Goal: Find specific page/section: Find specific page/section

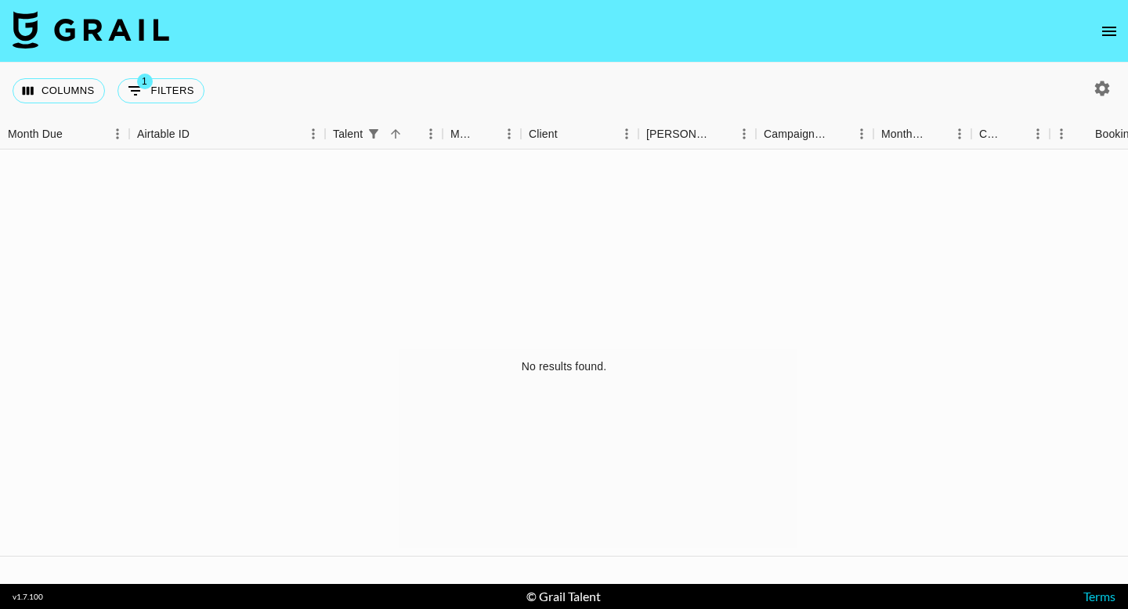
click at [1116, 34] on icon "open drawer" at bounding box center [1109, 31] width 19 height 19
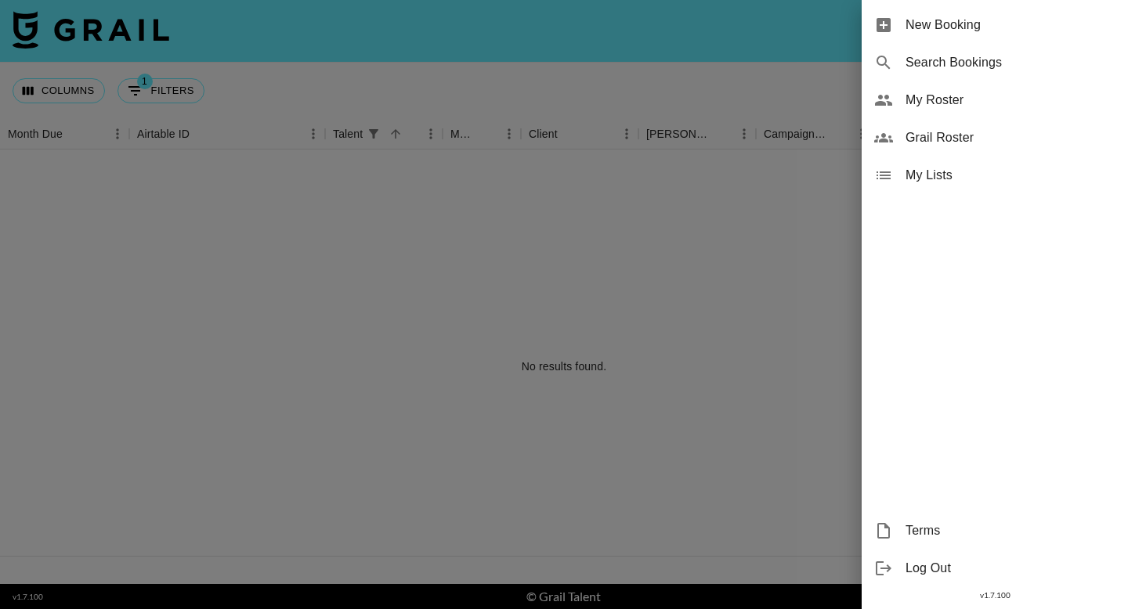
click at [1004, 143] on span "Grail Roster" at bounding box center [1010, 137] width 210 height 19
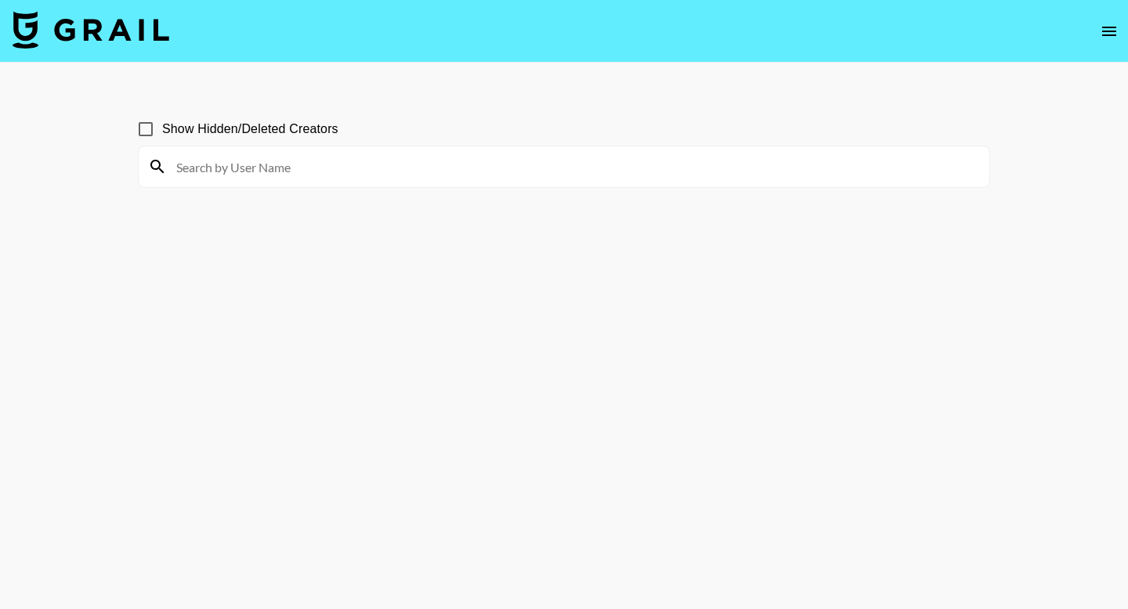
click at [478, 183] on div at bounding box center [564, 166] width 850 height 41
click at [478, 182] on div at bounding box center [564, 166] width 850 height 41
click at [481, 178] on input at bounding box center [573, 166] width 813 height 25
click at [225, 172] on input "lexi" at bounding box center [573, 166] width 813 height 25
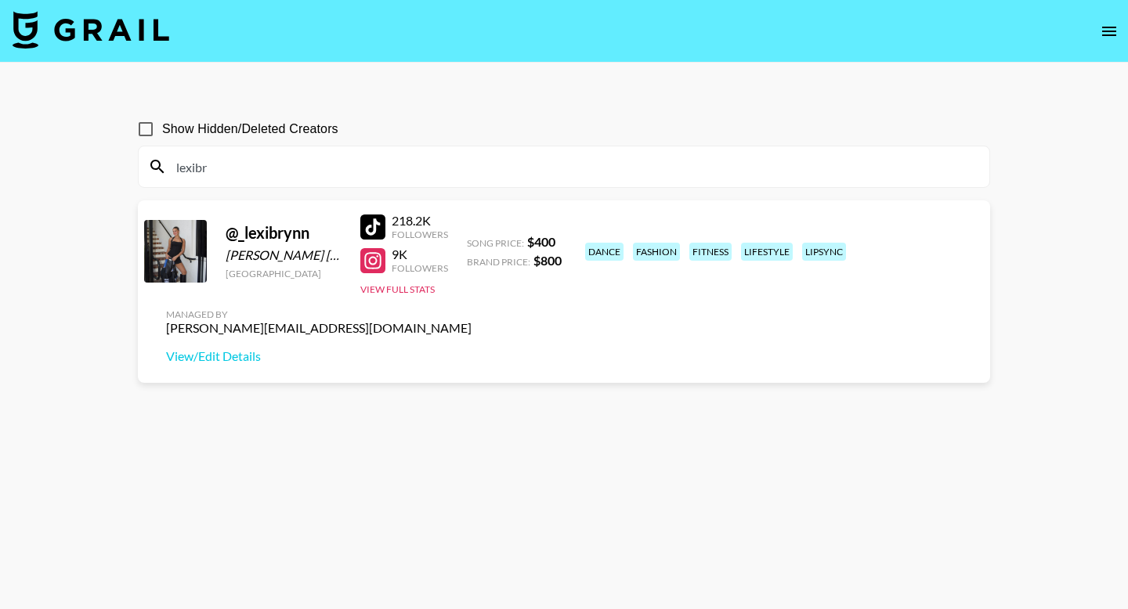
drag, startPoint x: 276, startPoint y: 161, endPoint x: 162, endPoint y: 158, distance: 114.4
click at [164, 161] on div "lexibr" at bounding box center [564, 166] width 850 height 41
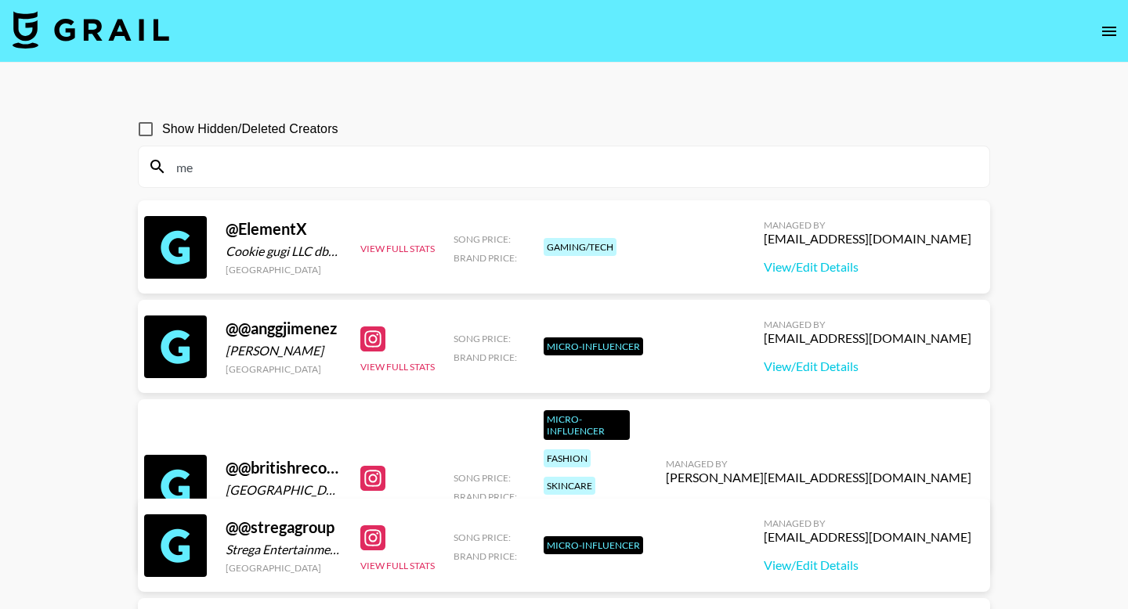
type input "m"
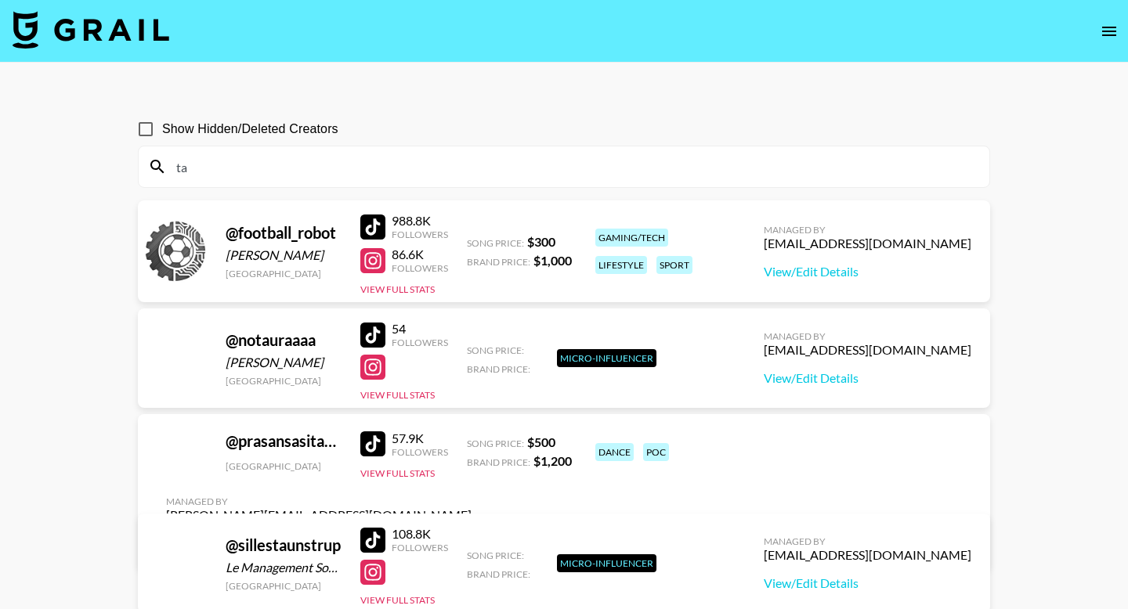
type input "t"
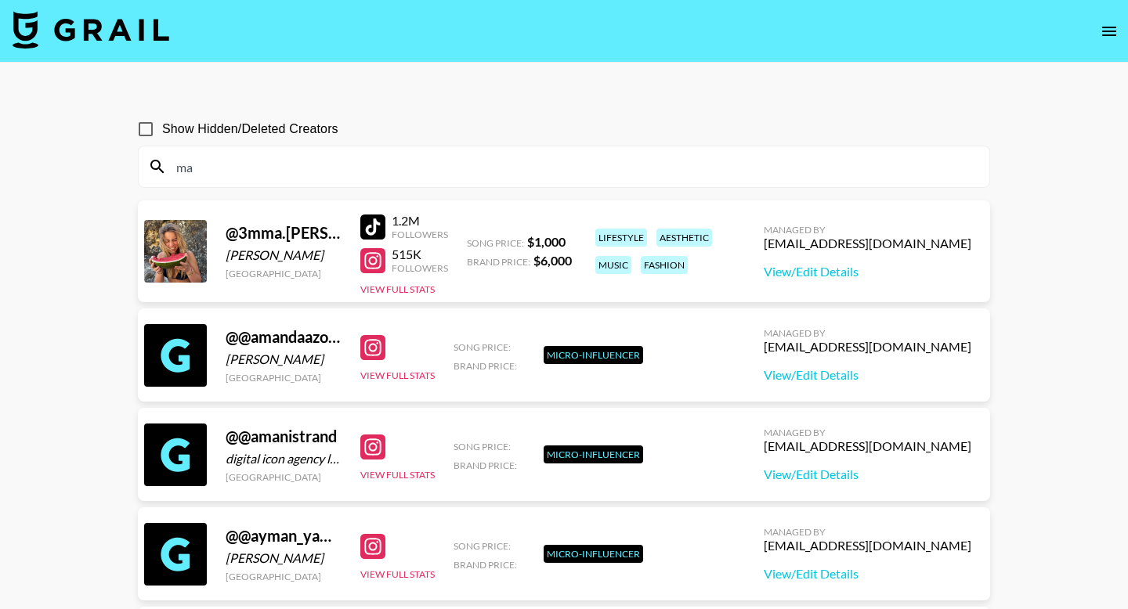
type input "m"
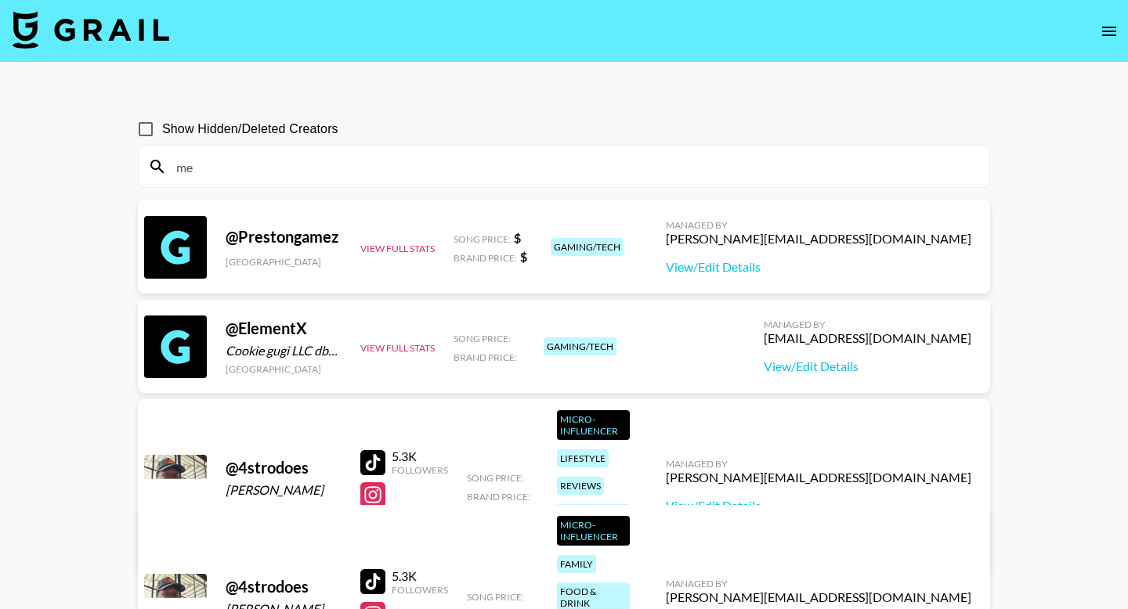
type input "m"
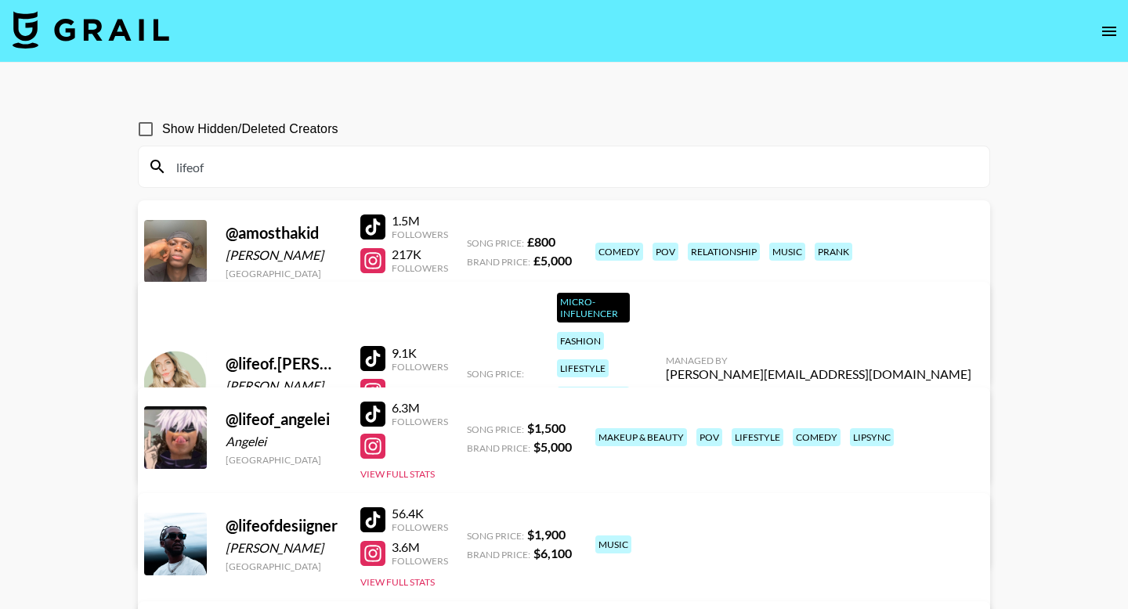
drag, startPoint x: 224, startPoint y: 167, endPoint x: 104, endPoint y: 153, distance: 120.6
type input "h"
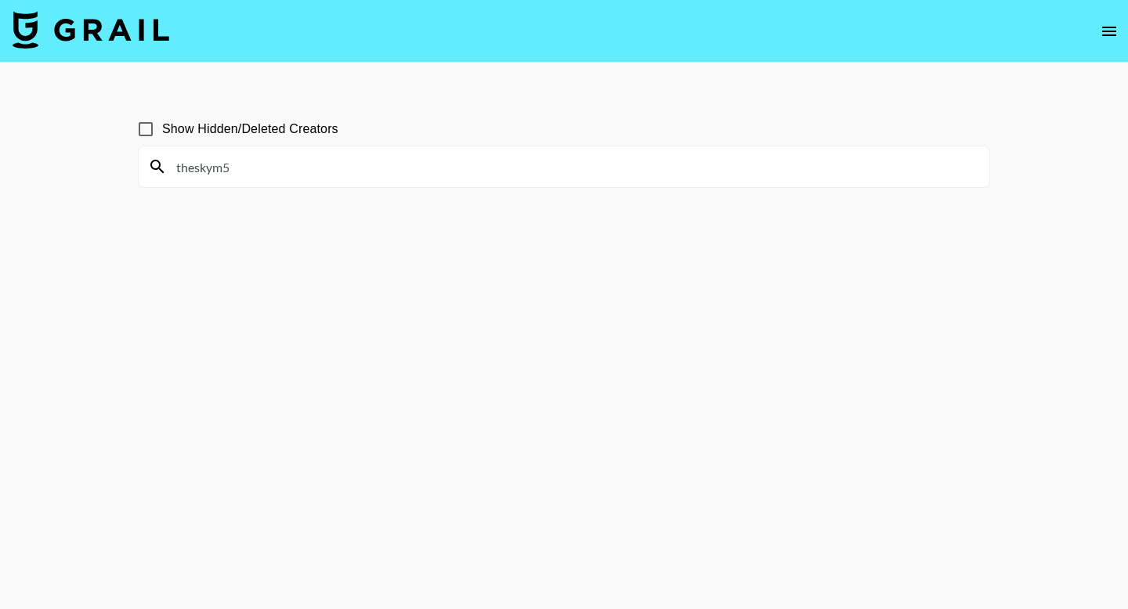
drag, startPoint x: 257, startPoint y: 167, endPoint x: 164, endPoint y: 165, distance: 92.4
click at [164, 165] on div "theskym5" at bounding box center [564, 166] width 850 height 41
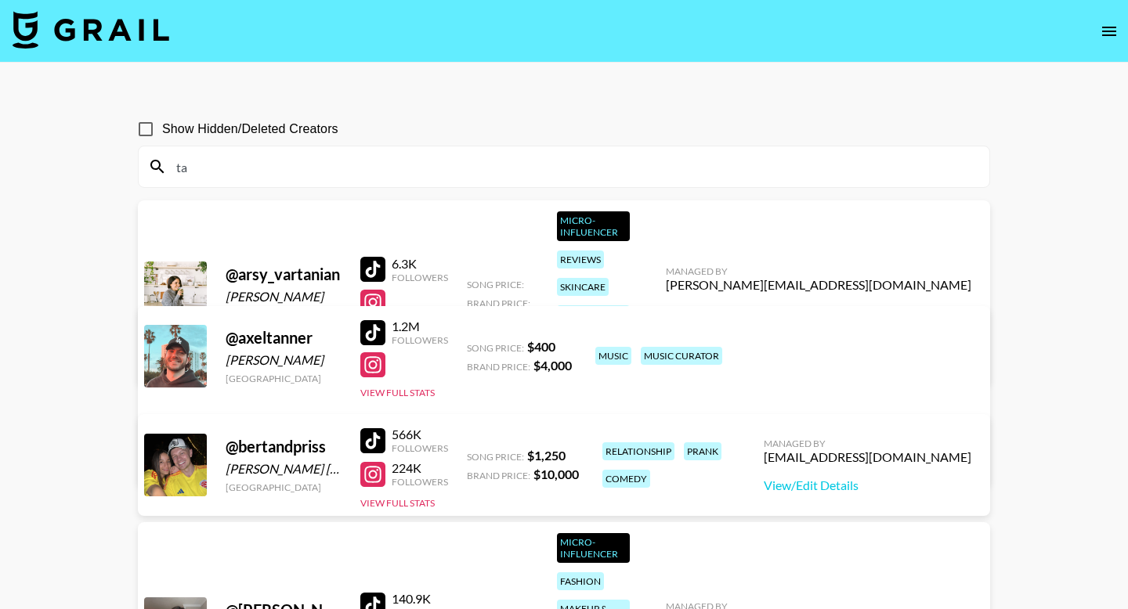
type input "t"
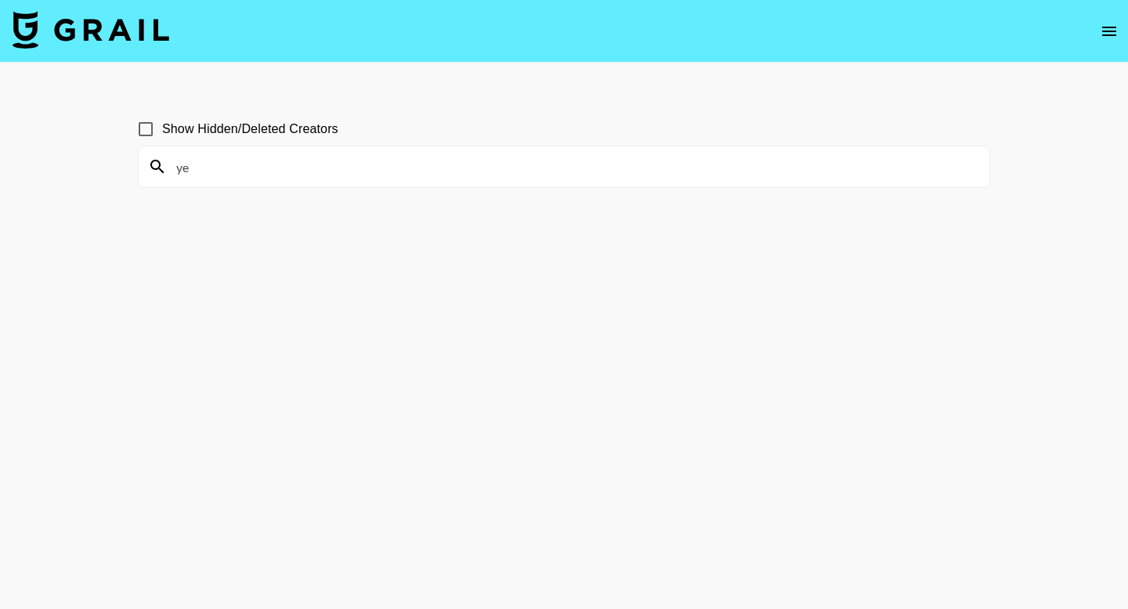
type input "y"
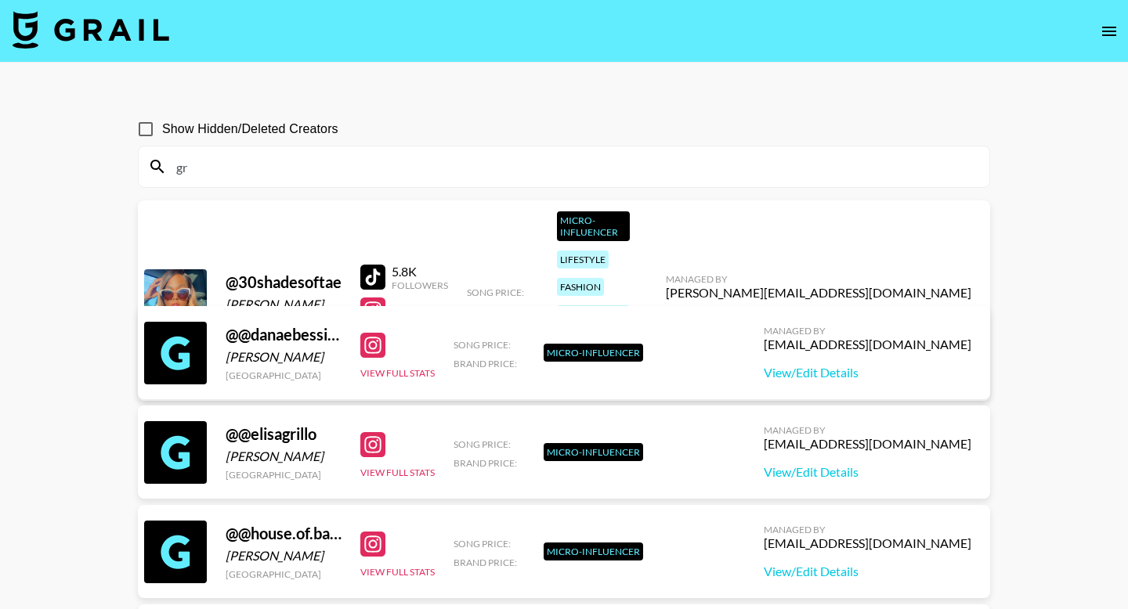
type input "g"
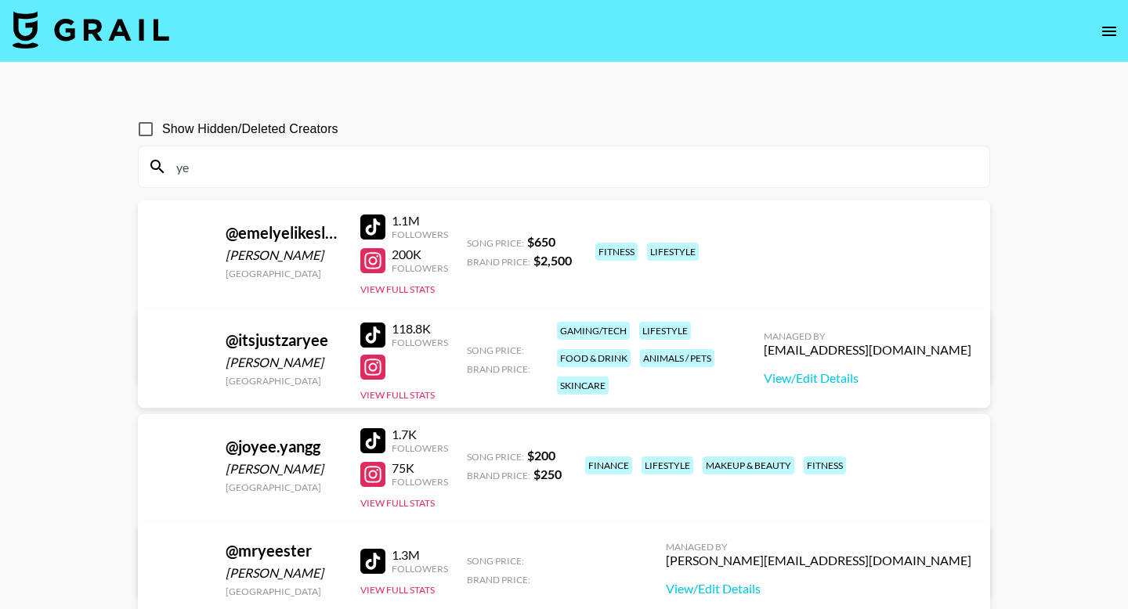
type input "y"
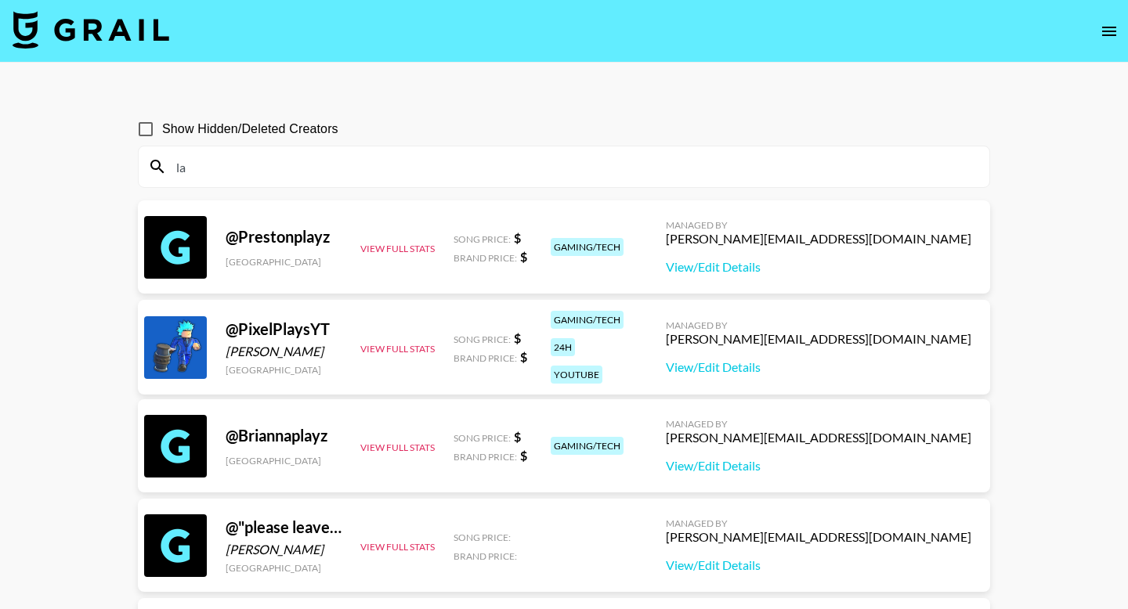
type input "l"
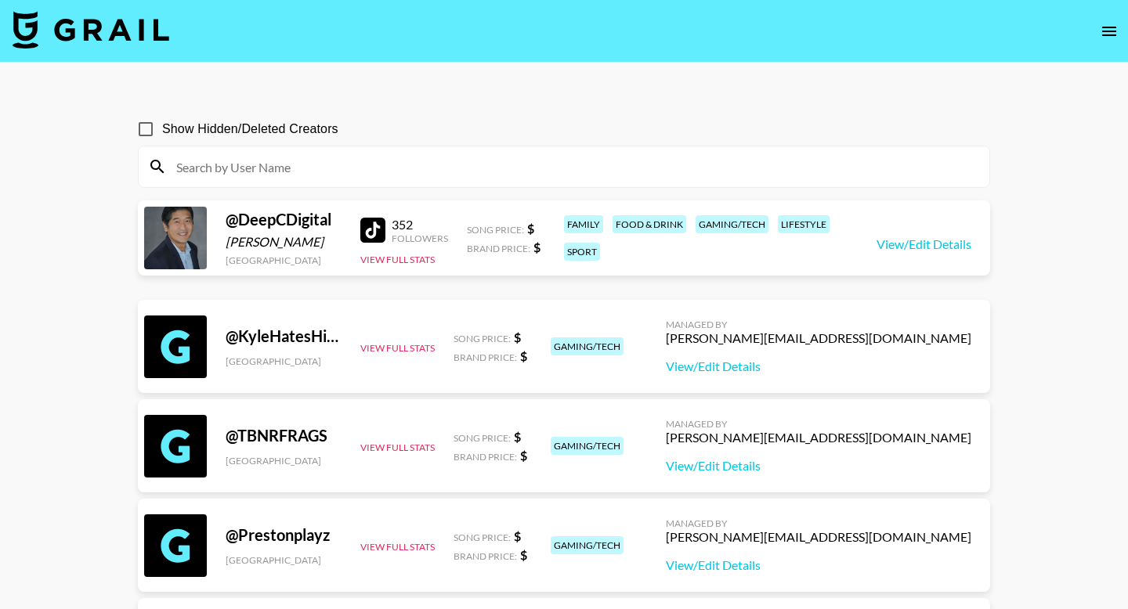
paste input "aliceoakleyy"
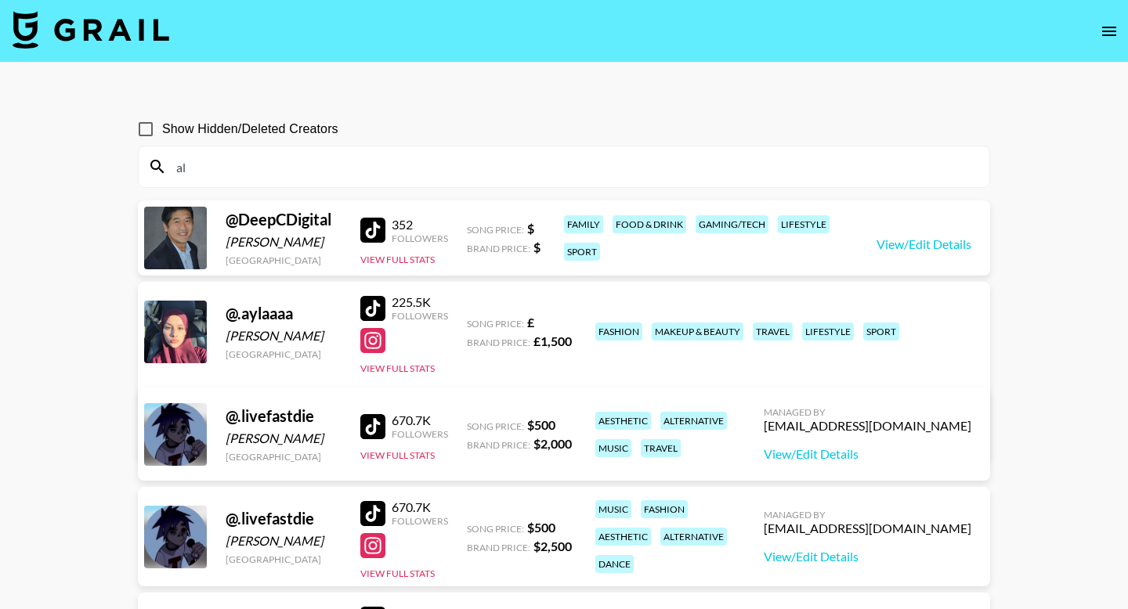
type input "a"
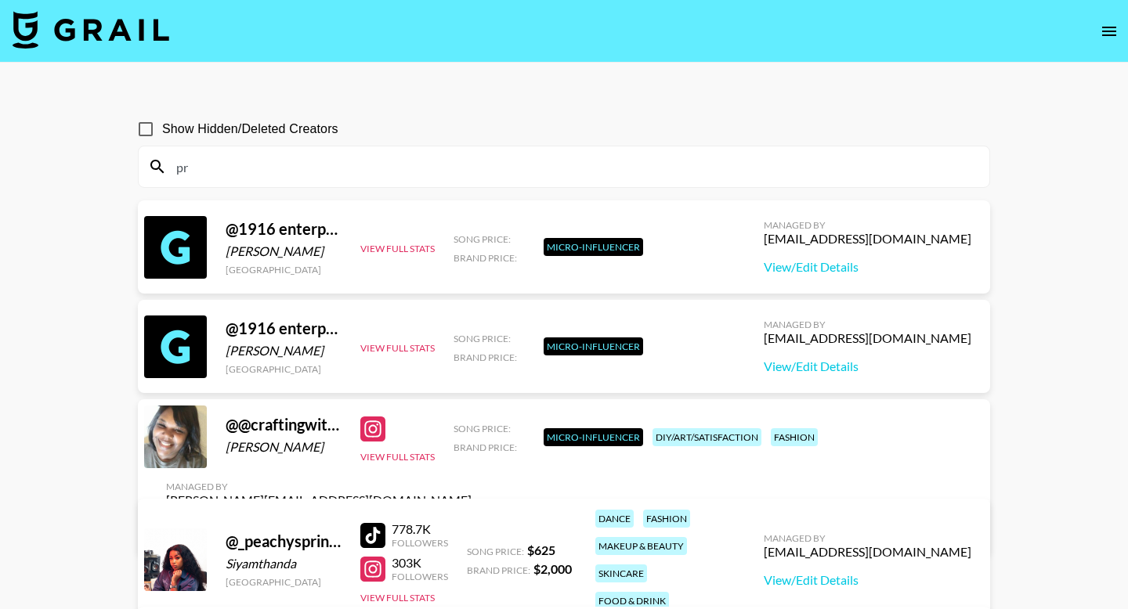
type input "p"
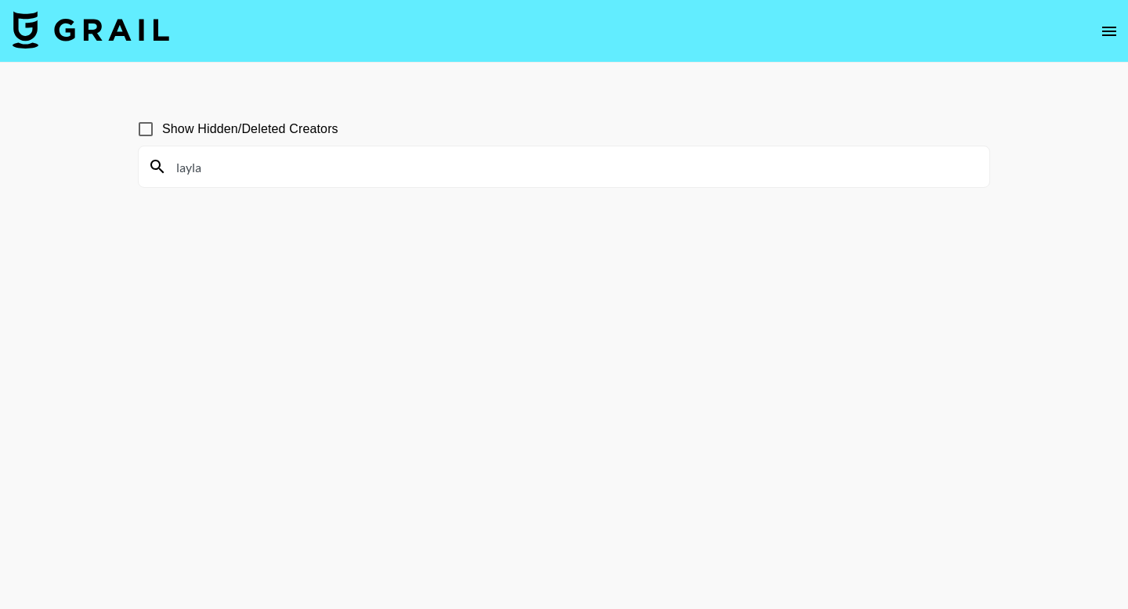
click at [735, 47] on nav at bounding box center [564, 31] width 1128 height 63
click at [252, 157] on input "layla" at bounding box center [573, 166] width 813 height 25
click at [253, 164] on input "layla" at bounding box center [573, 166] width 813 height 25
drag, startPoint x: 236, startPoint y: 168, endPoint x: 153, endPoint y: 168, distance: 82.2
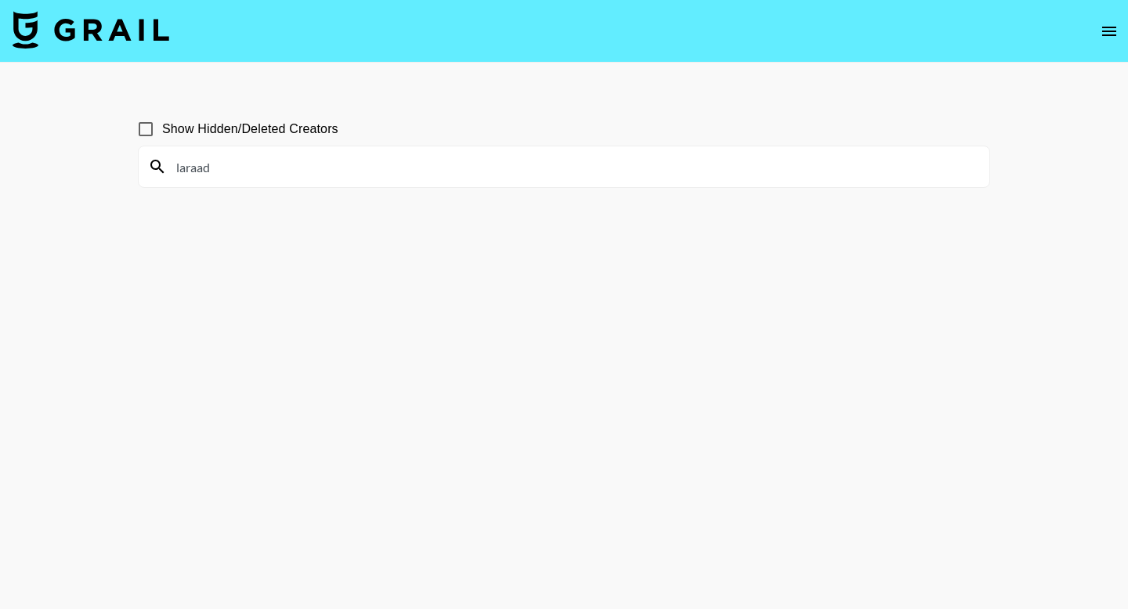
click at [153, 168] on div "laraad" at bounding box center [564, 166] width 850 height 41
paste input "brooklynbell"
drag, startPoint x: 347, startPoint y: 169, endPoint x: 173, endPoint y: 171, distance: 173.9
click at [173, 171] on input "brooklynb" at bounding box center [573, 166] width 813 height 25
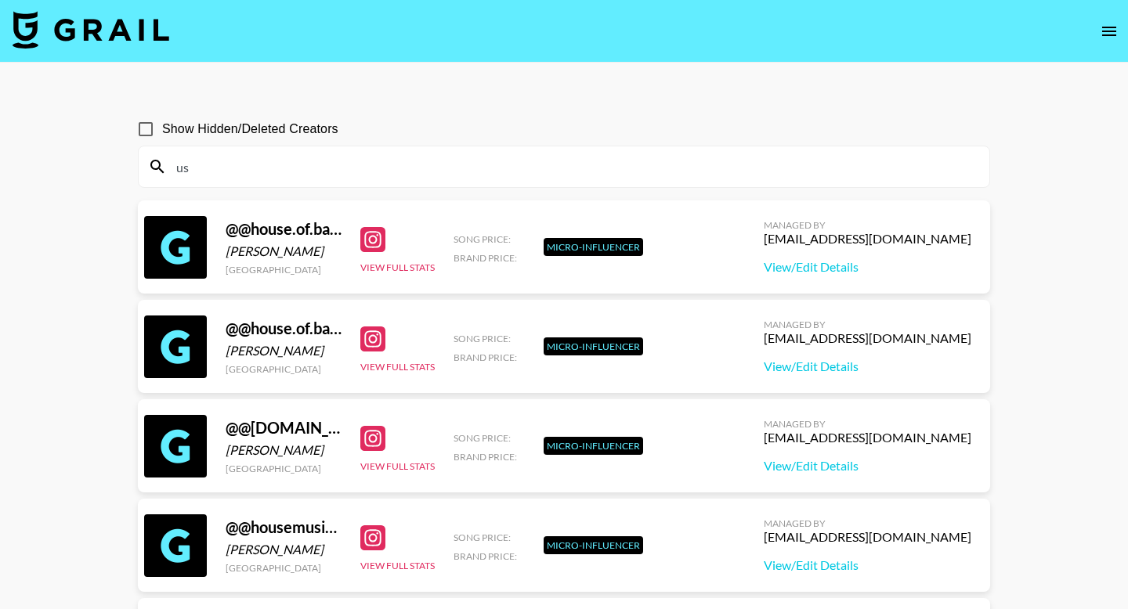
type input "u"
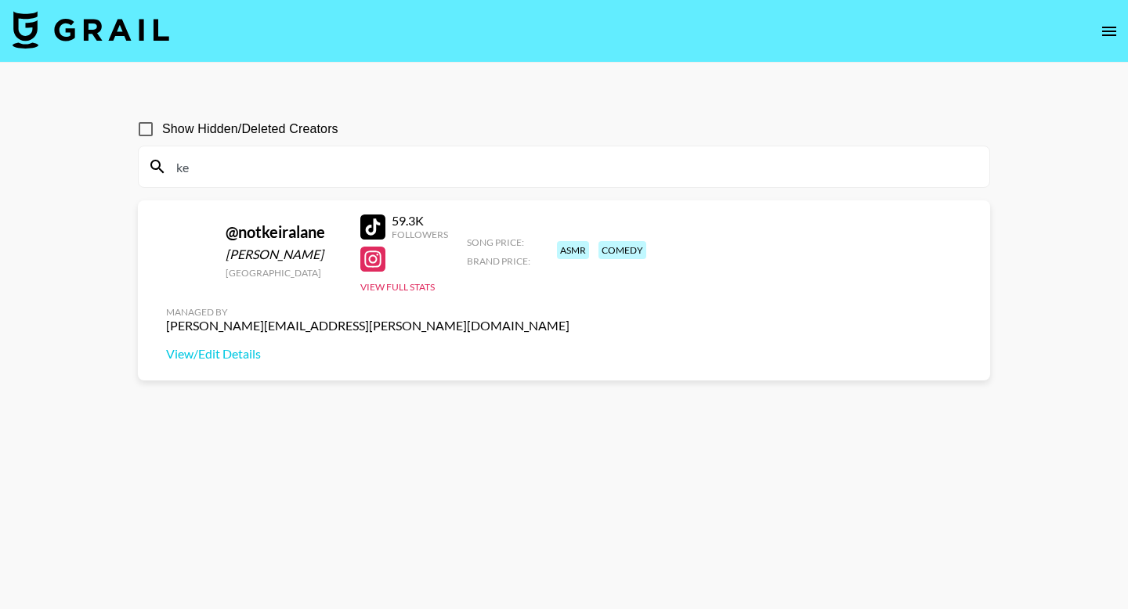
type input "k"
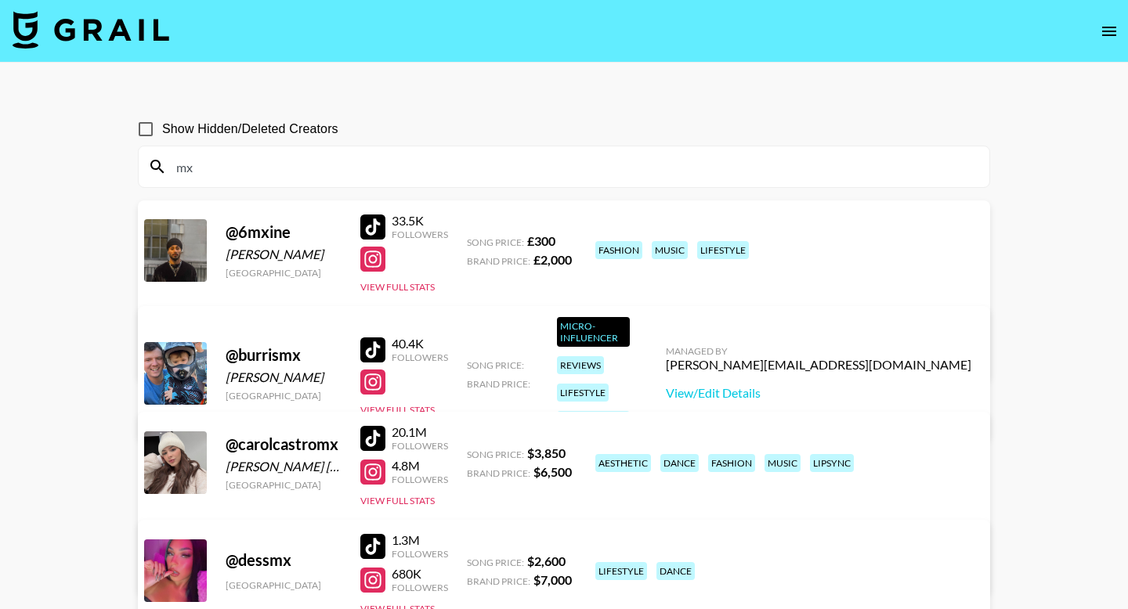
type input "m"
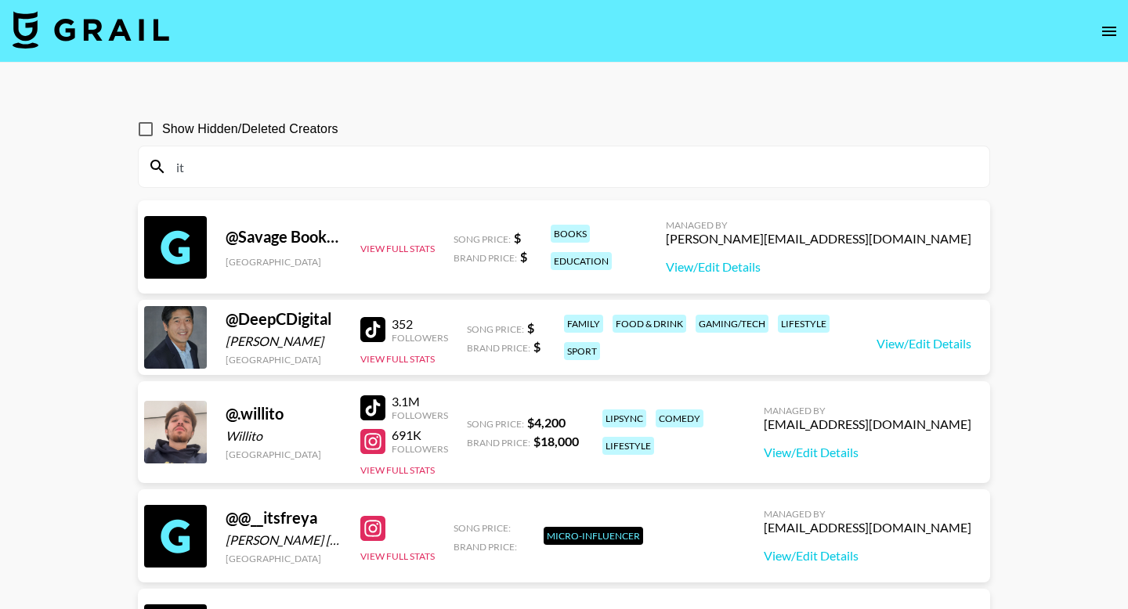
type input "i"
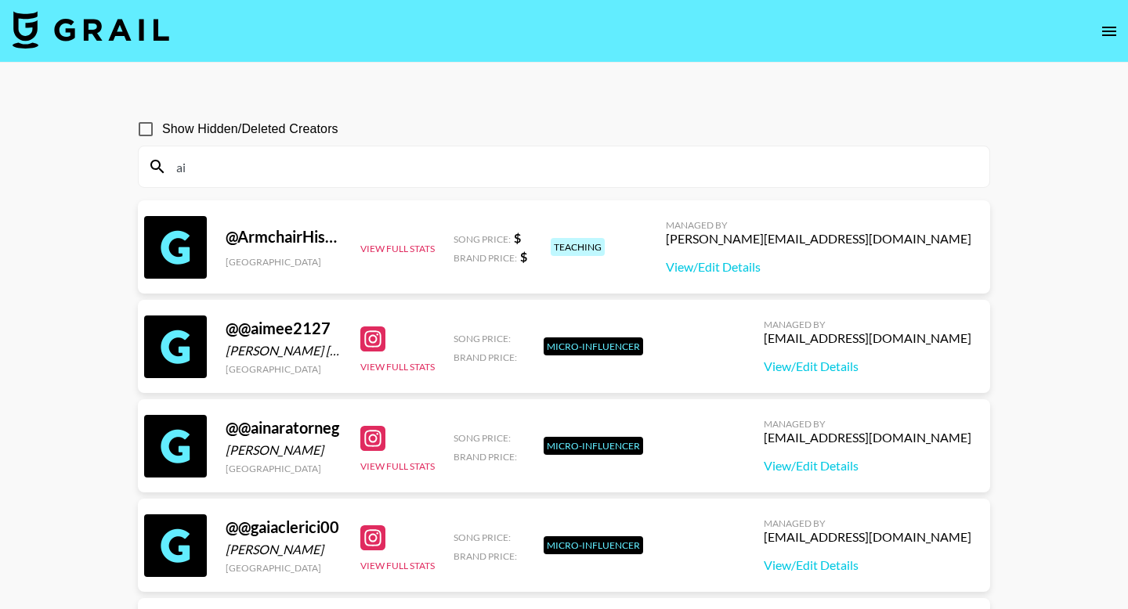
type input "a"
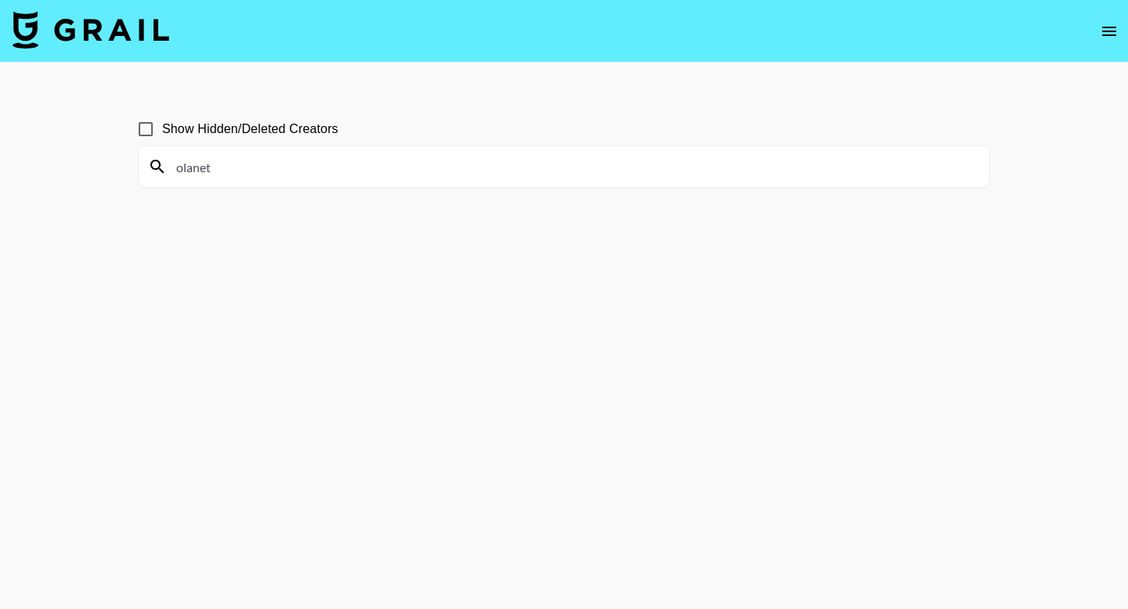
click at [182, 169] on input "olanet" at bounding box center [573, 166] width 813 height 25
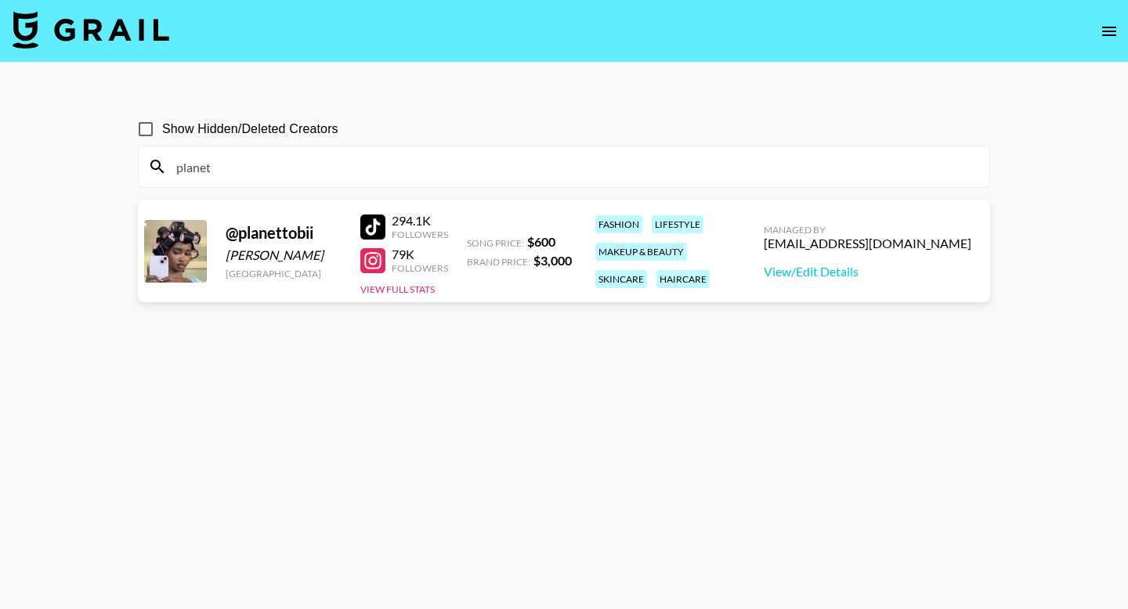
type input "planet"
